Goal: Information Seeking & Learning: Find specific fact

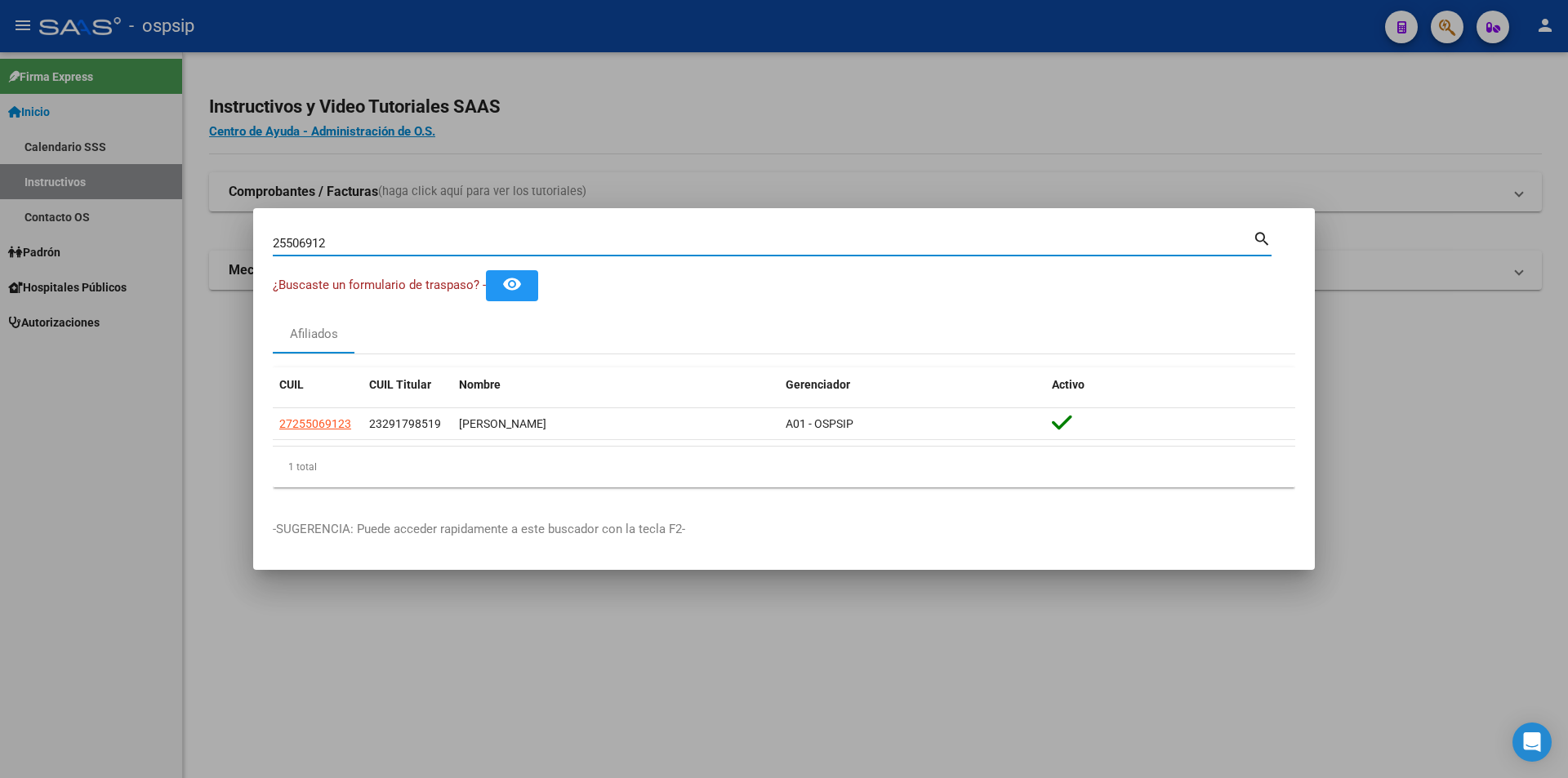
click at [350, 237] on input "25506912" at bounding box center [762, 243] width 979 height 14
paste input "18276119"
type input "18276119"
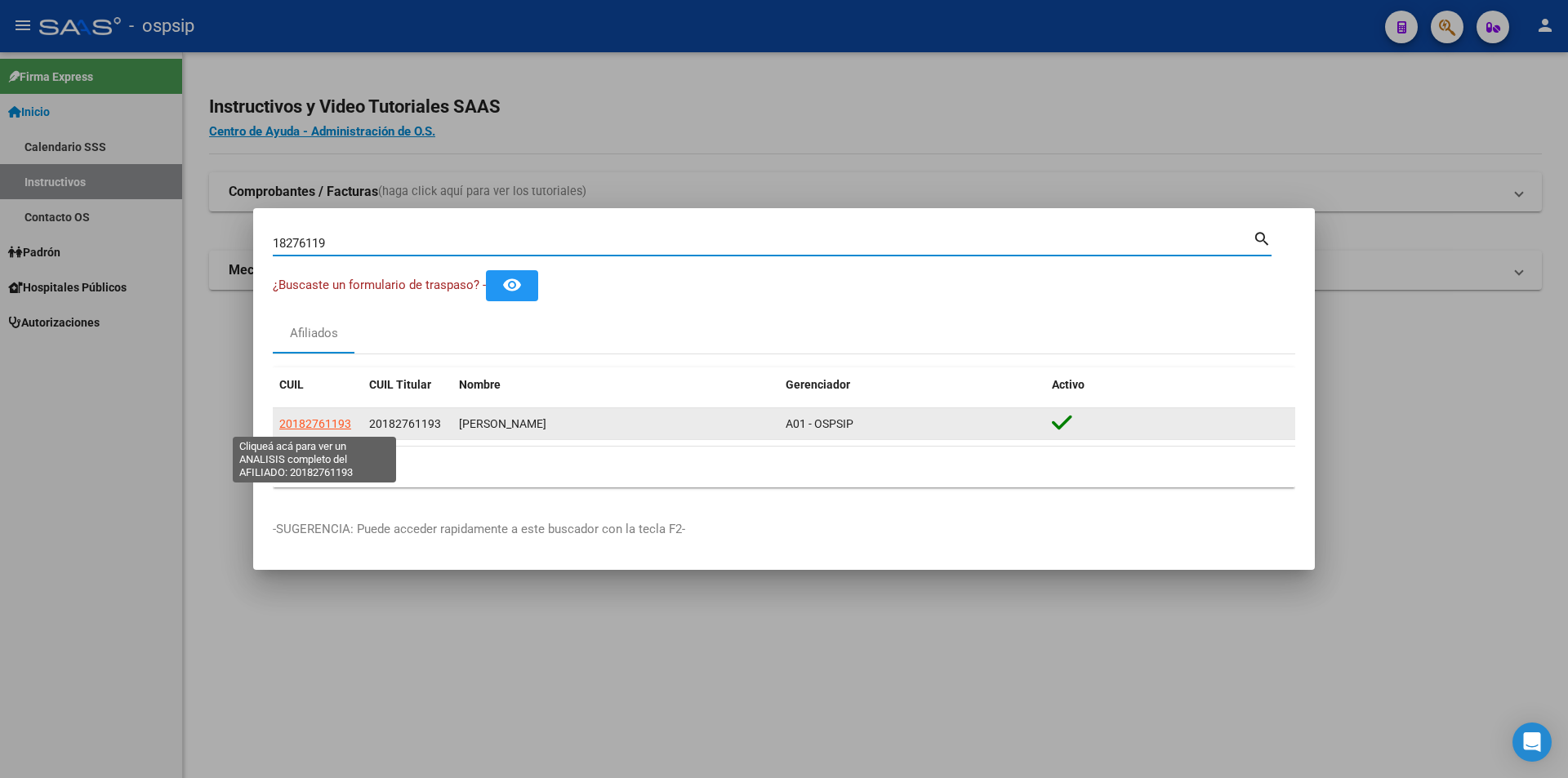
click at [334, 422] on span "20182761193" at bounding box center [315, 423] width 72 height 13
type textarea "20182761193"
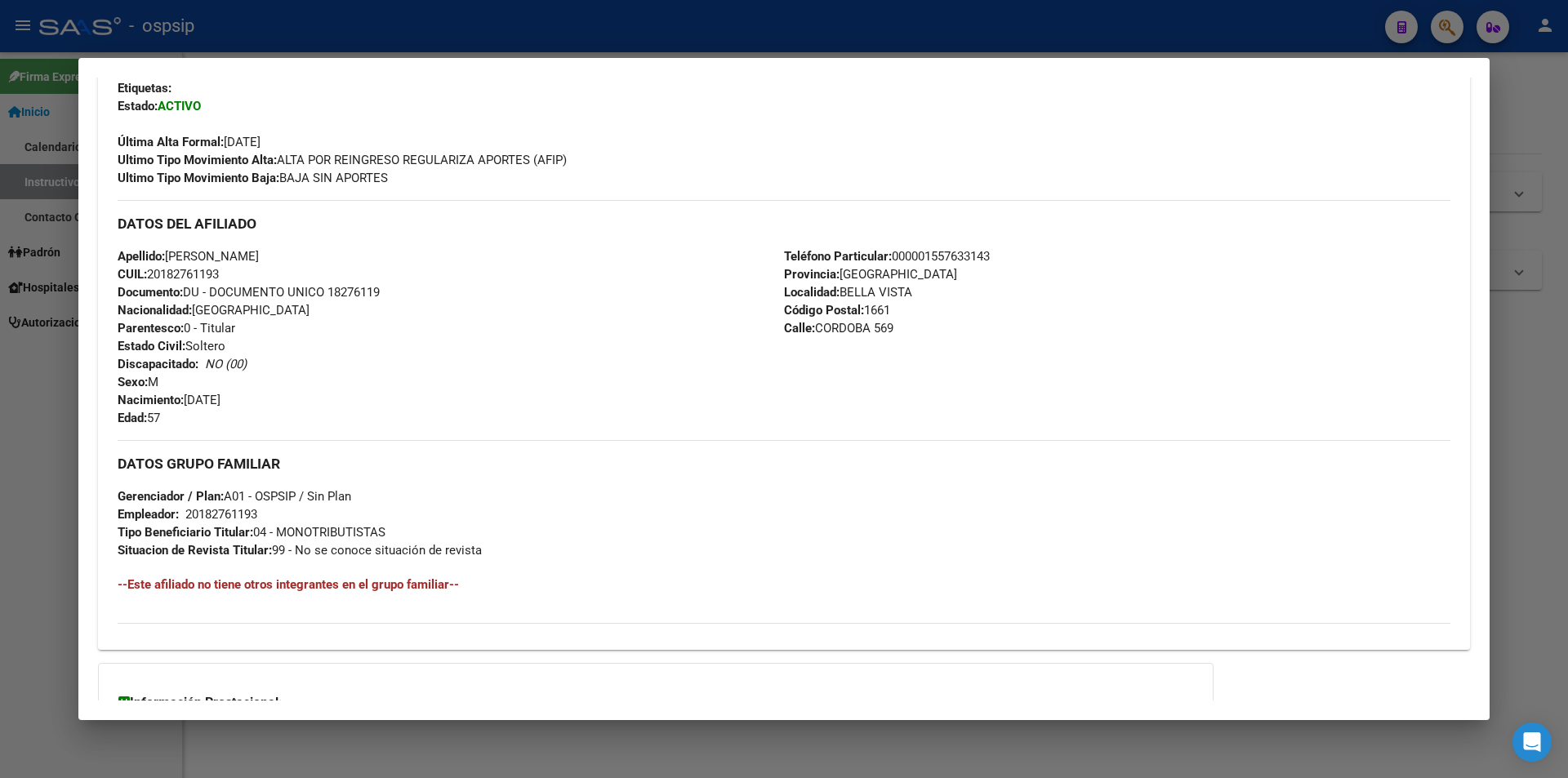
scroll to position [408, 0]
click at [355, 289] on span "Documento: DU - DOCUMENTO UNICO 18276119" at bounding box center [249, 290] width 262 height 14
copy span "18276119"
click at [413, 315] on div "Apellido: JAVIER MARCELO BAER CUIL: 20182761193 Documento: DU - DOCUMENTO UNICO…" at bounding box center [451, 335] width 666 height 180
